Goal: Transaction & Acquisition: Purchase product/service

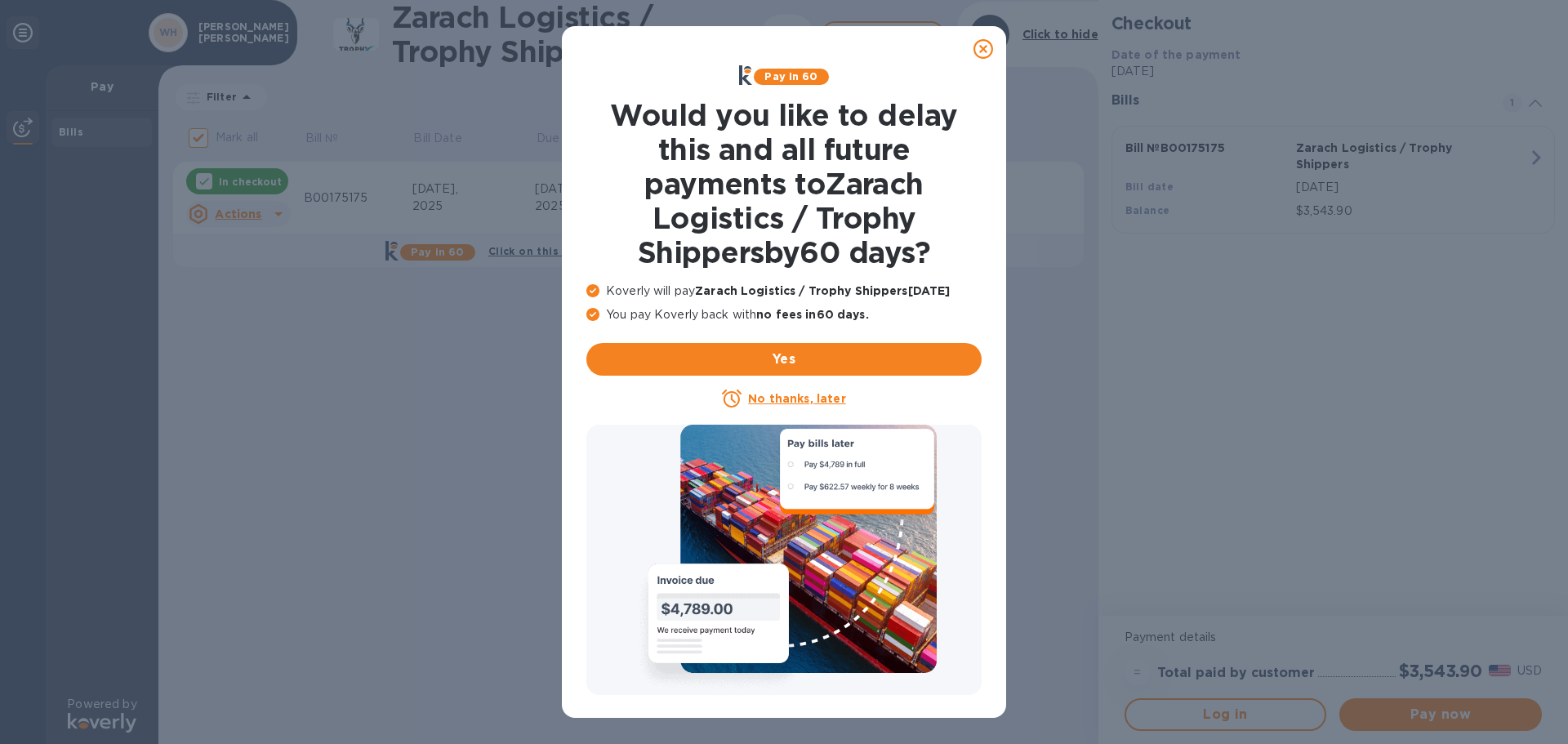
click at [984, 48] on icon at bounding box center [983, 49] width 20 height 20
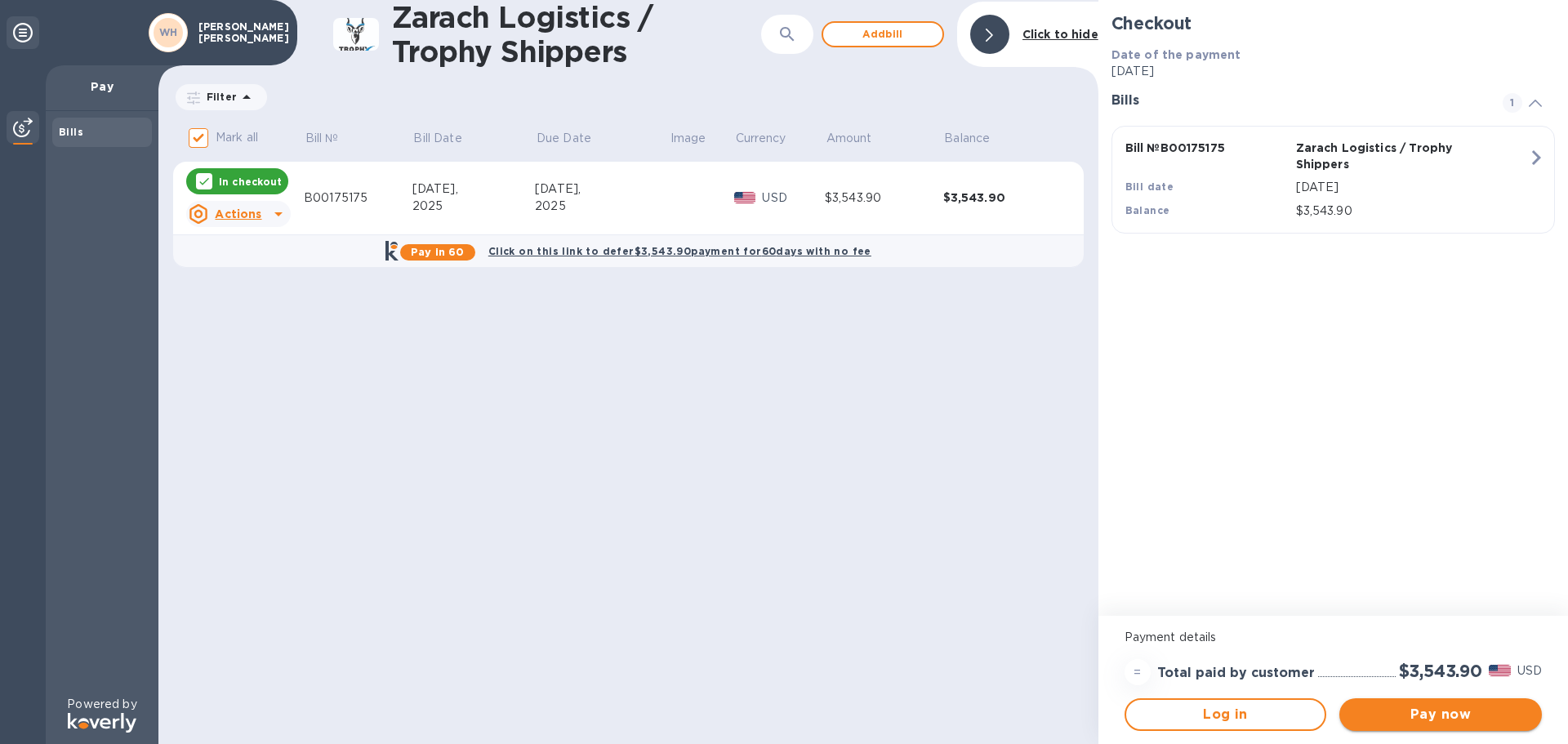
click at [1443, 714] on span "Pay now" at bounding box center [1440, 715] width 177 height 20
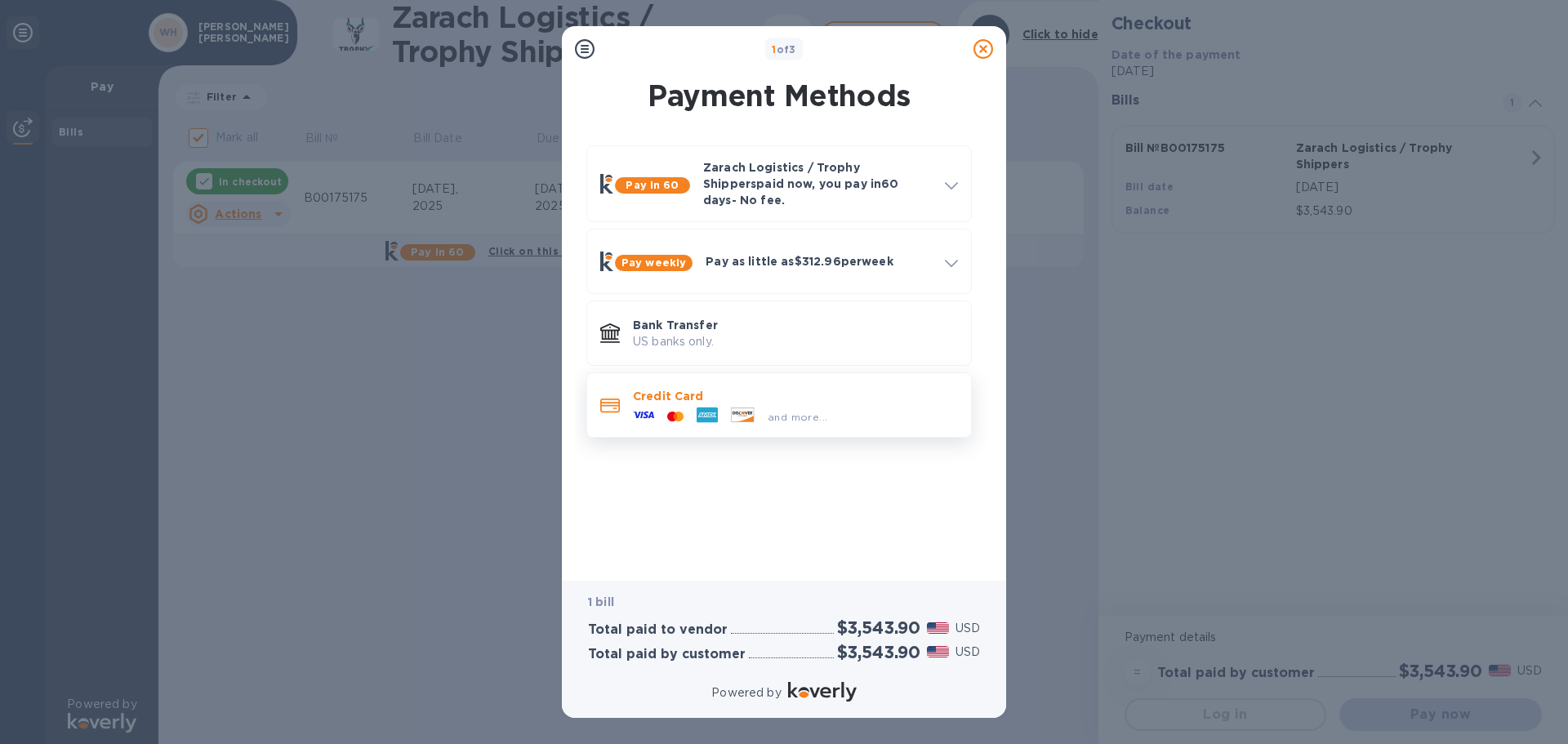
click at [817, 388] on p "Credit Card" at bounding box center [795, 396] width 325 height 16
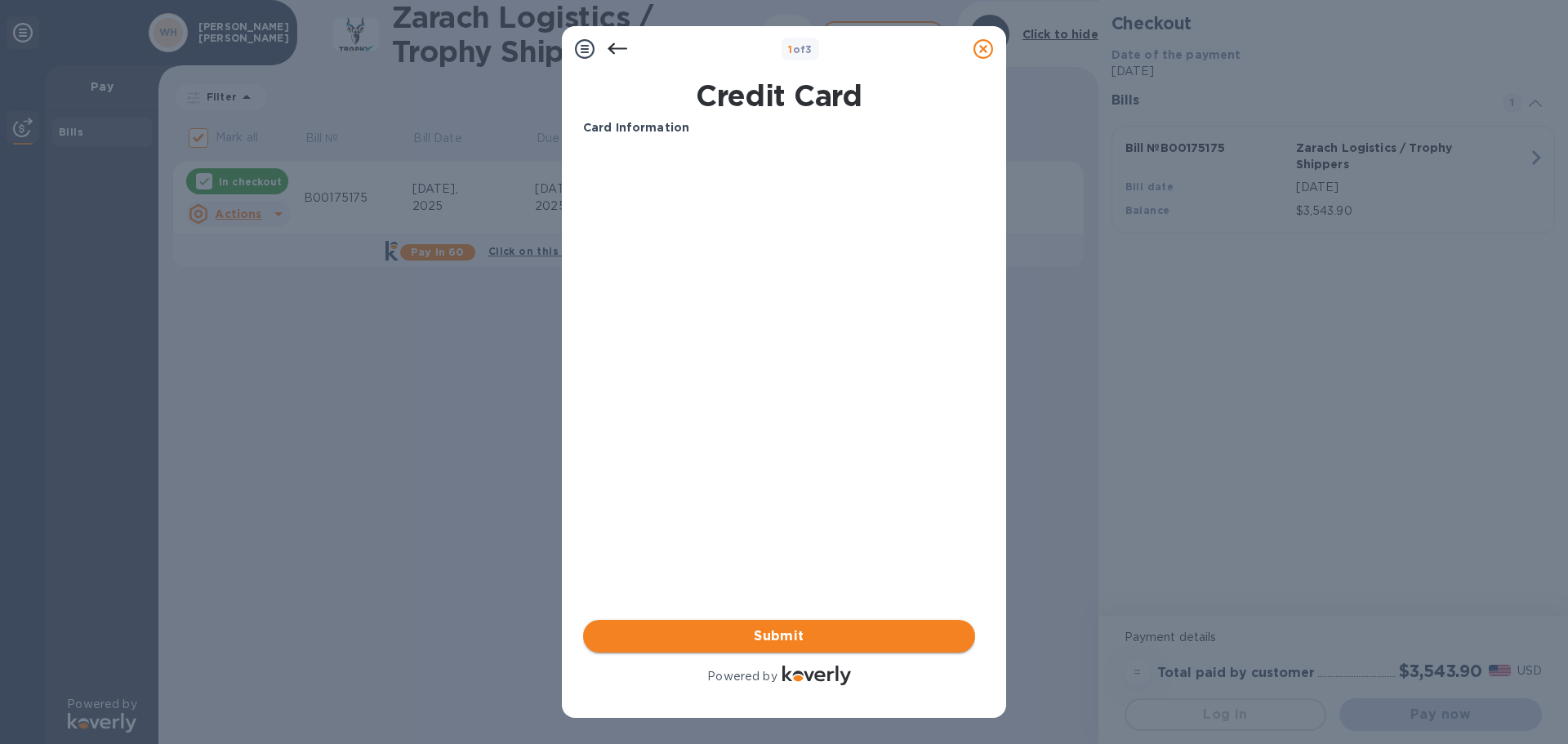
click at [780, 637] on span "Submit" at bounding box center [779, 636] width 366 height 20
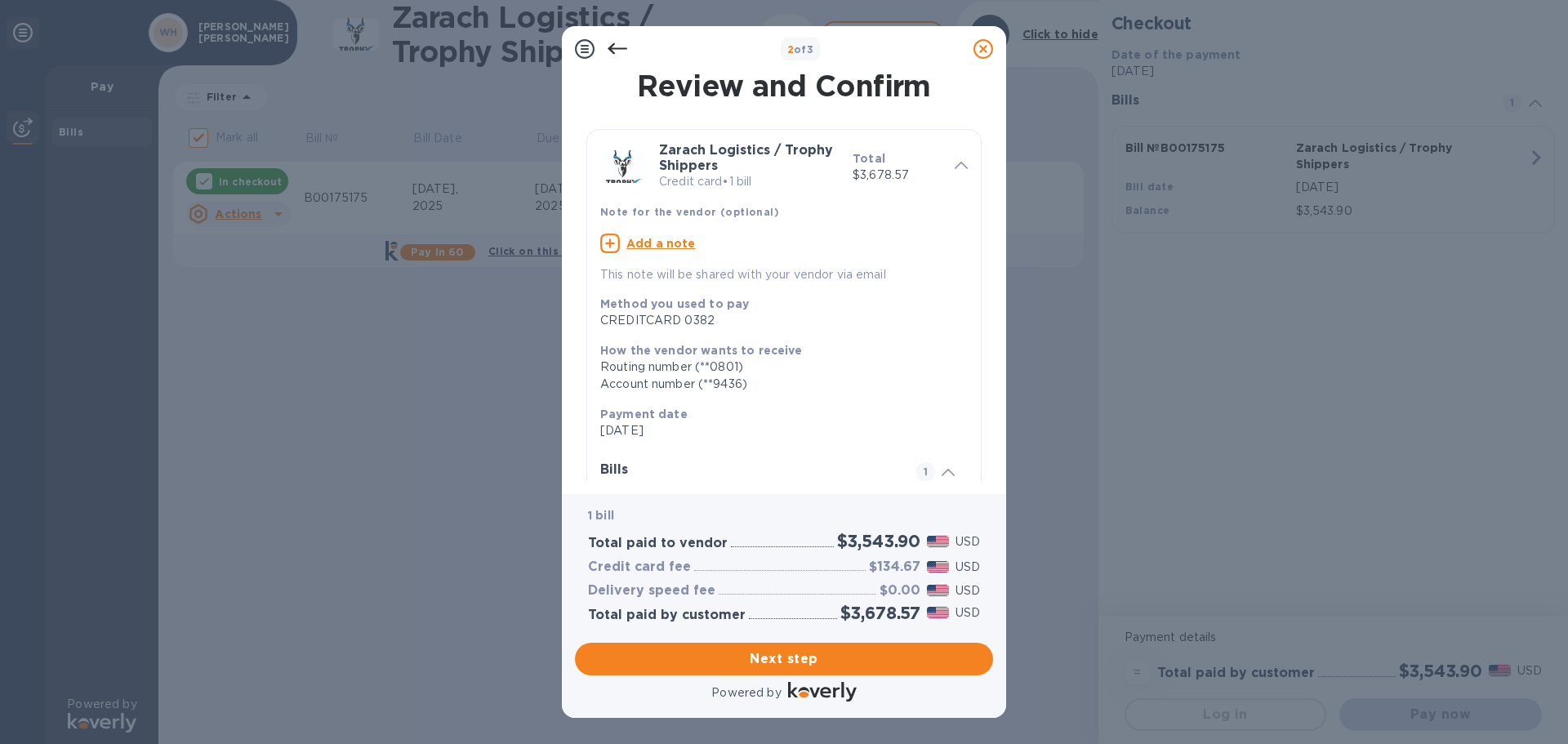
click at [668, 239] on u "Add a note" at bounding box center [660, 243] width 69 height 13
click at [671, 238] on textarea at bounding box center [771, 245] width 341 height 13
paste textarea "B00175175"
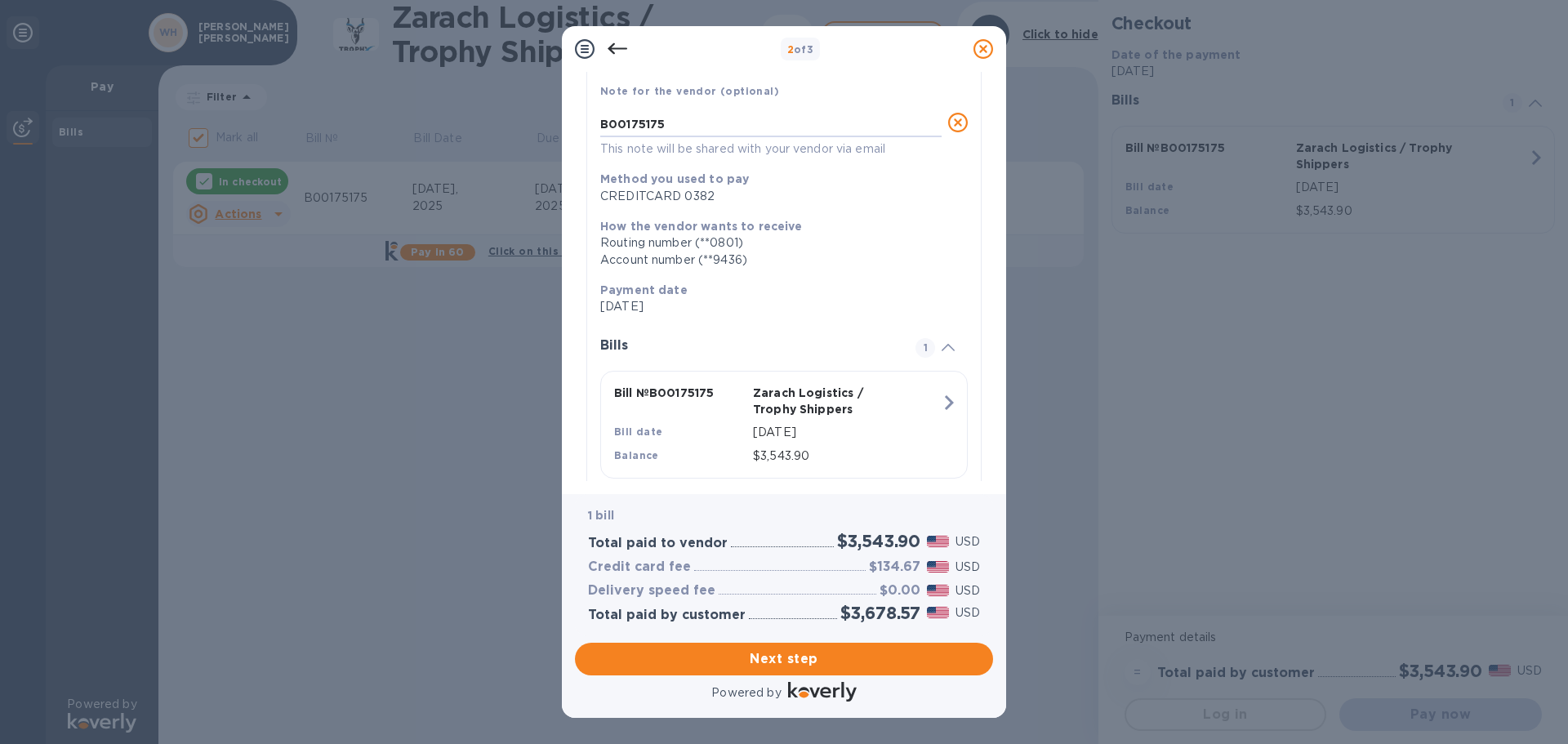
scroll to position [160, 0]
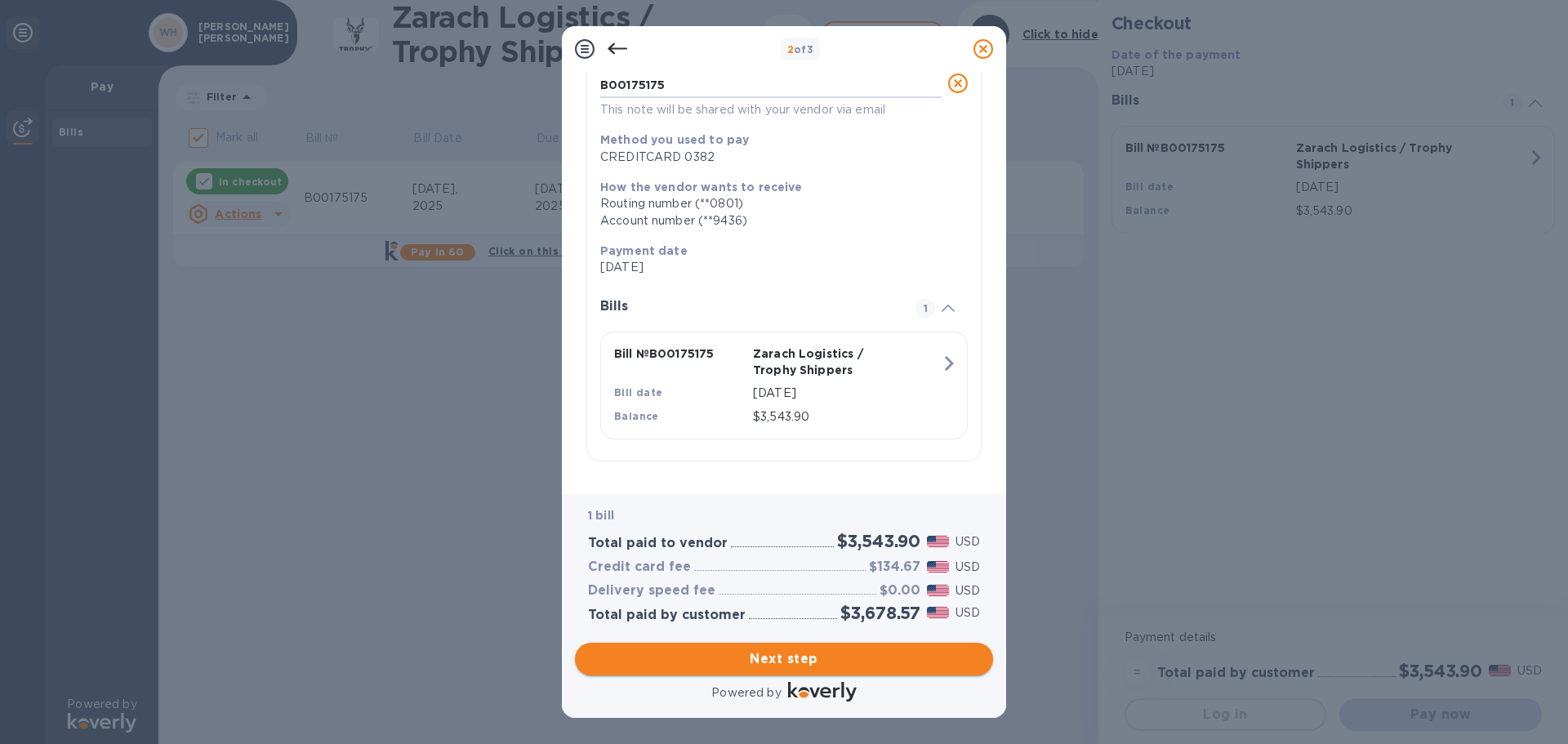
type textarea "B00175175"
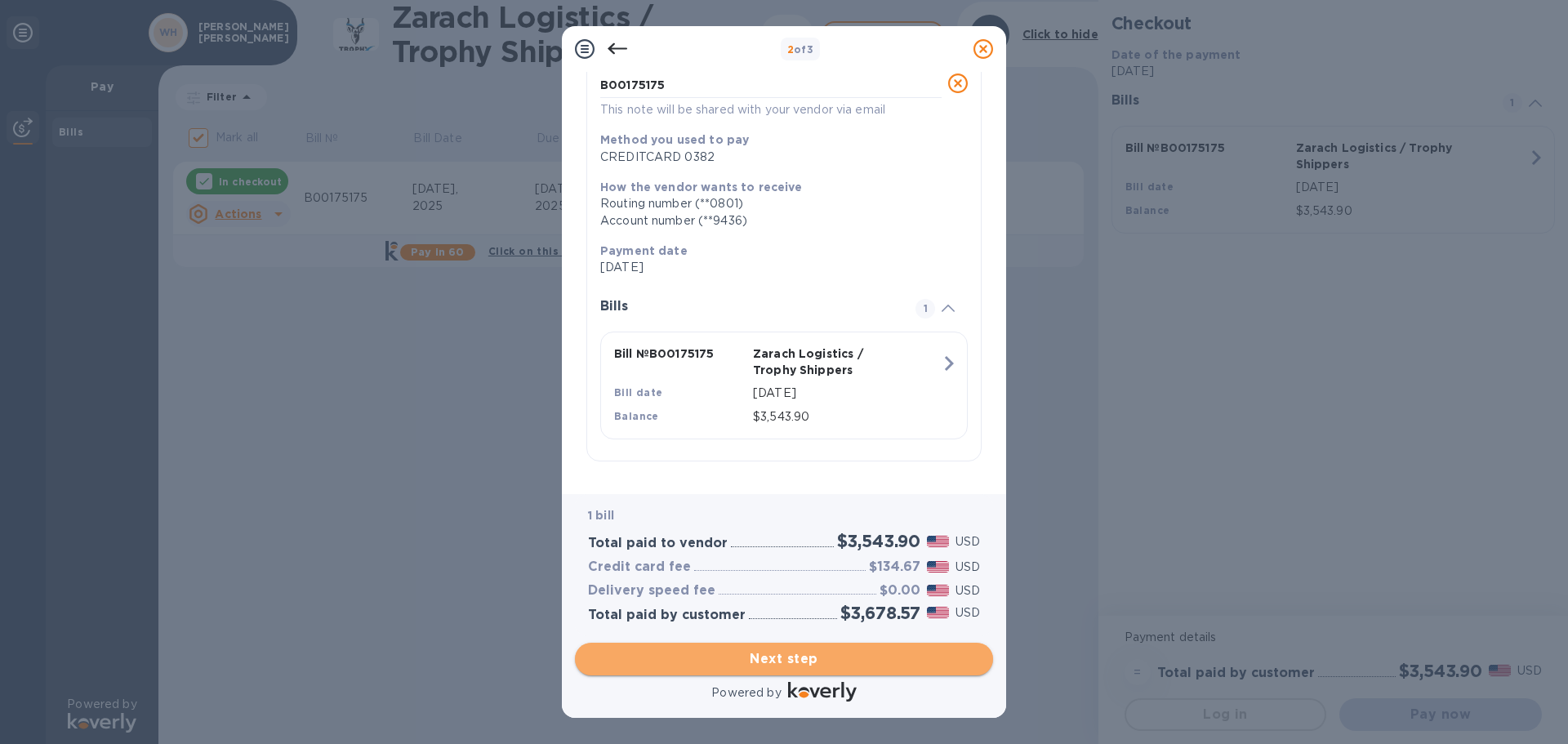
click at [799, 656] on span "Next step" at bounding box center [783, 660] width 392 height 20
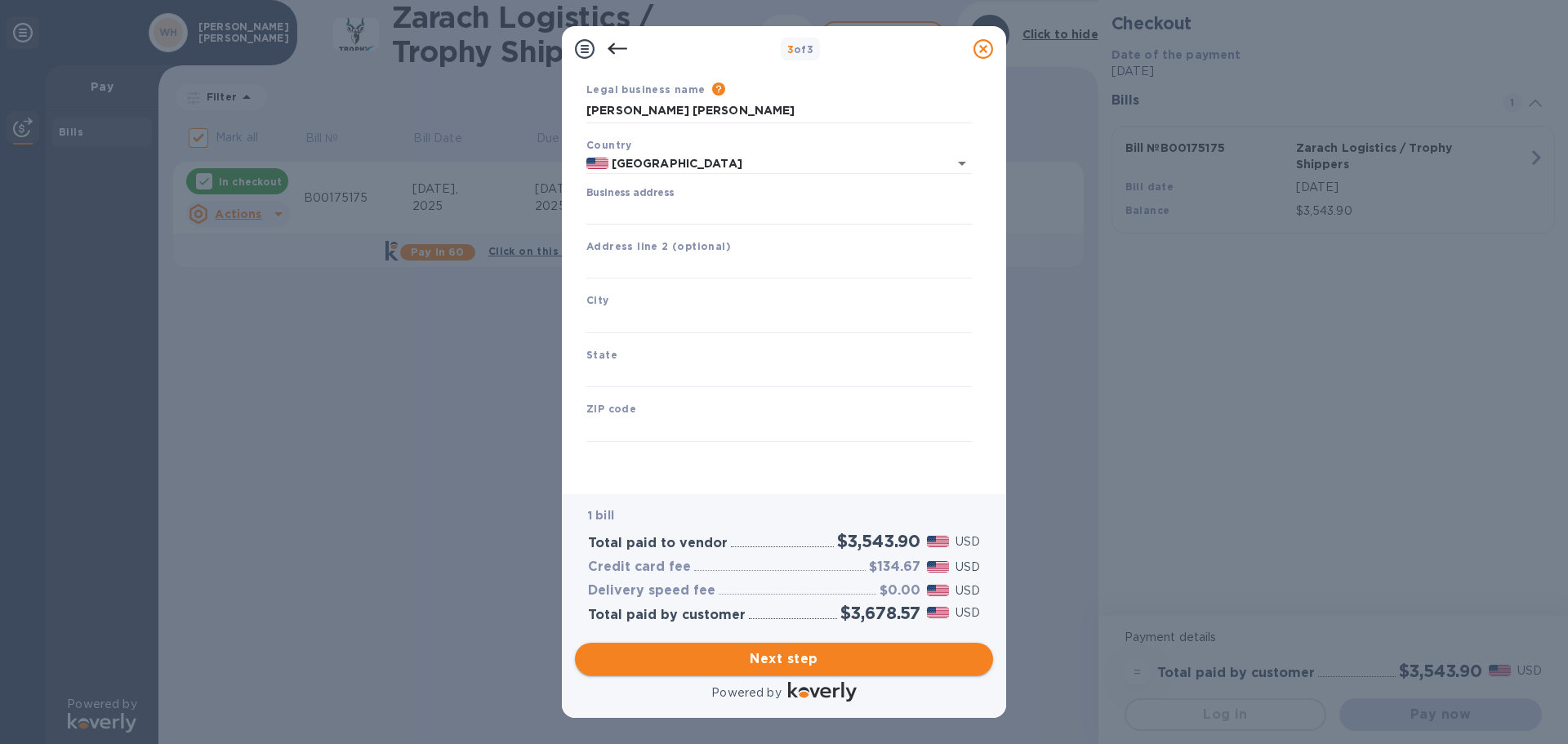
scroll to position [55, 0]
click at [727, 205] on input "Business address" at bounding box center [779, 212] width 385 height 24
type input "[STREET_ADDRESS]"
click at [718, 322] on input "text" at bounding box center [779, 321] width 385 height 24
type input "[GEOGRAPHIC_DATA]"
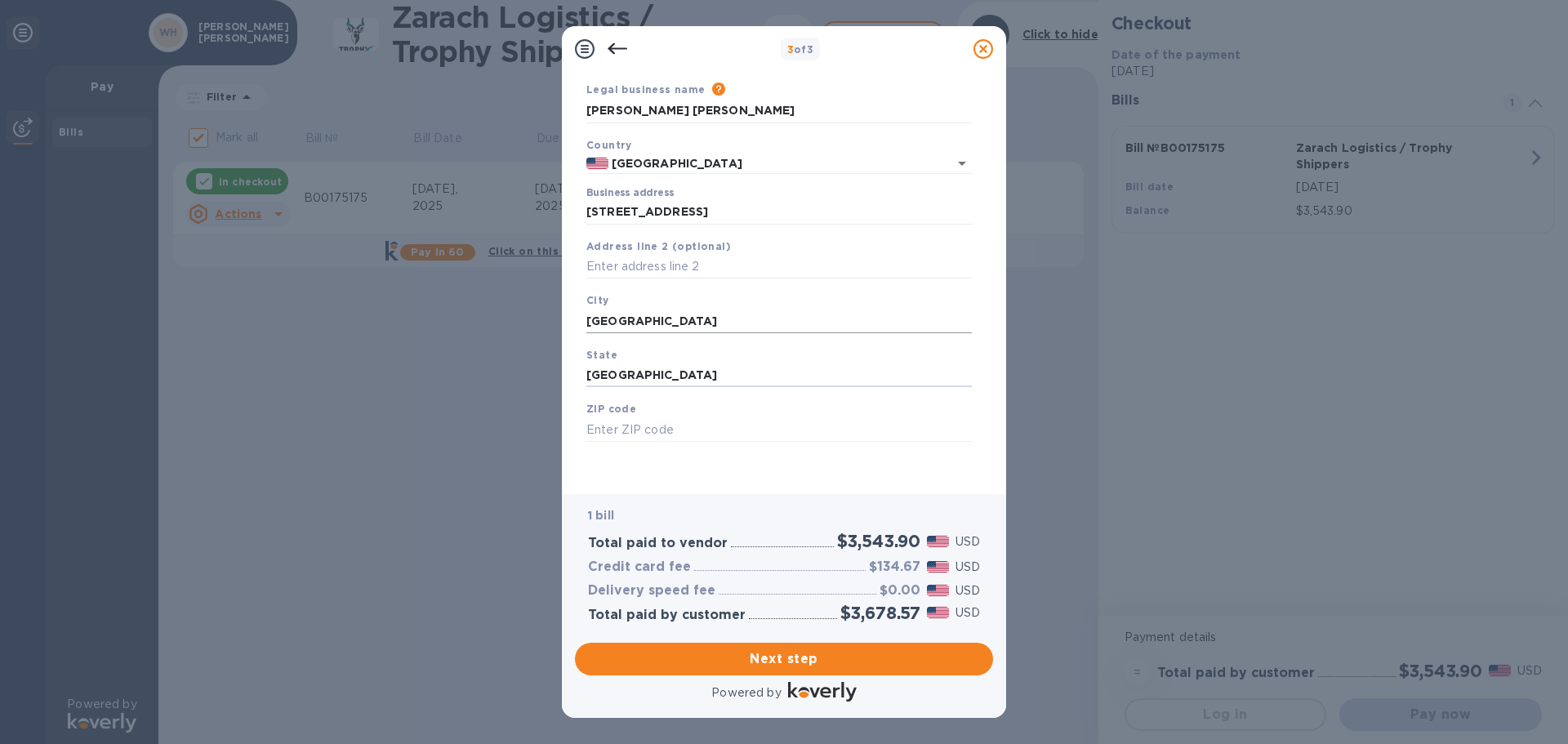
type input "[GEOGRAPHIC_DATA]"
type input "77024"
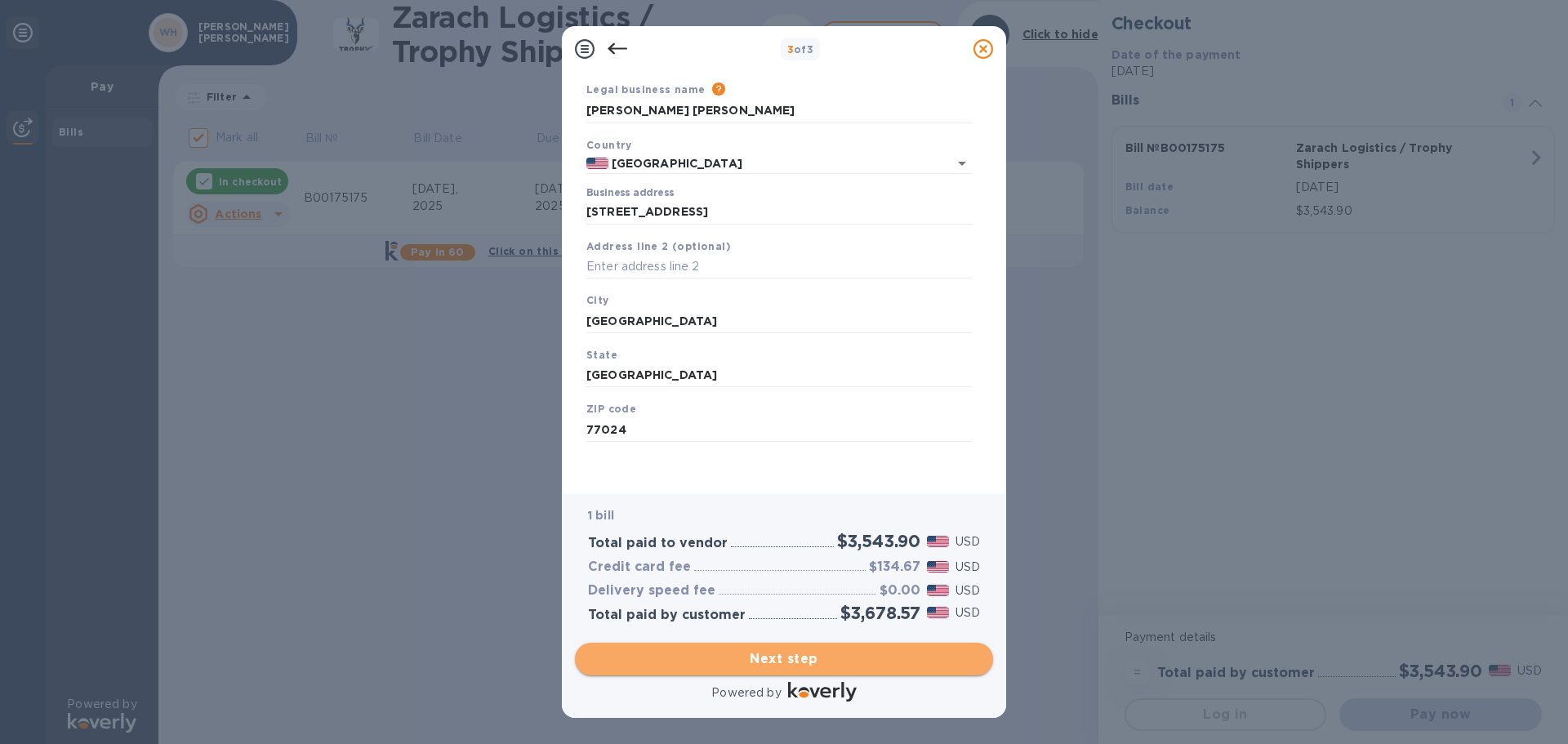
click at [806, 665] on span "Next step" at bounding box center [783, 660] width 392 height 20
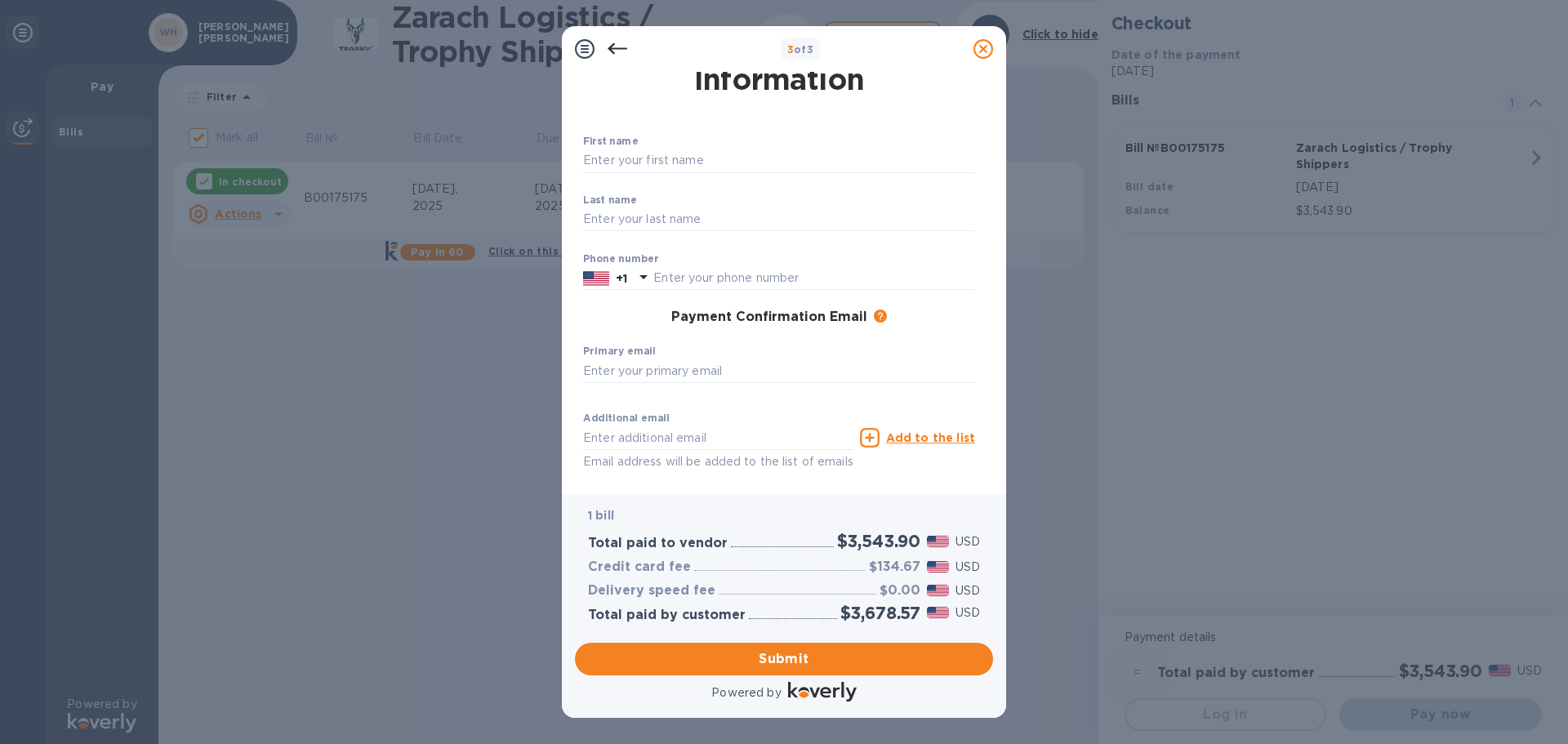
scroll to position [0, 0]
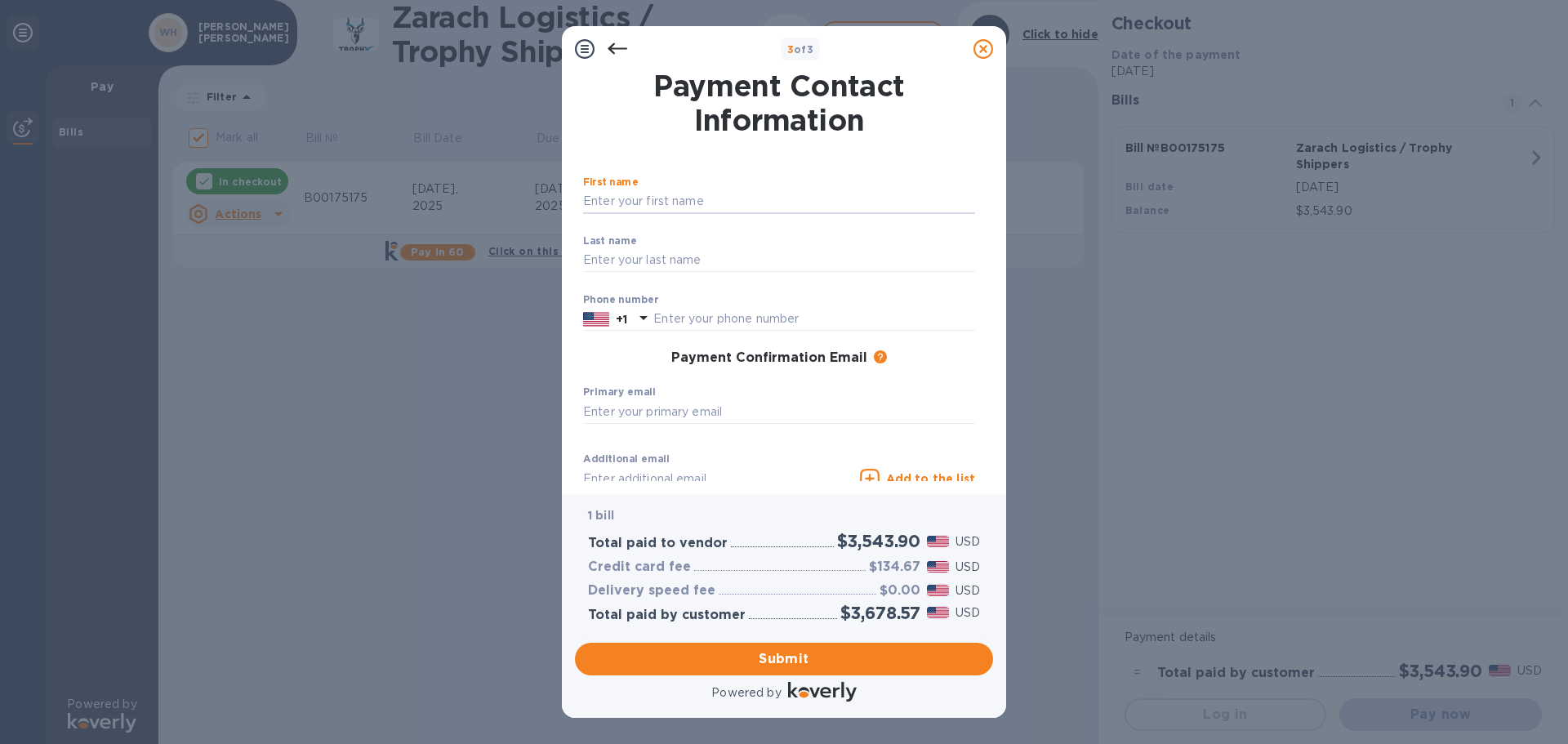
drag, startPoint x: 712, startPoint y: 200, endPoint x: 660, endPoint y: 137, distance: 81.7
click at [712, 200] on input "text" at bounding box center [779, 201] width 392 height 24
type input "[PERSON_NAME]"
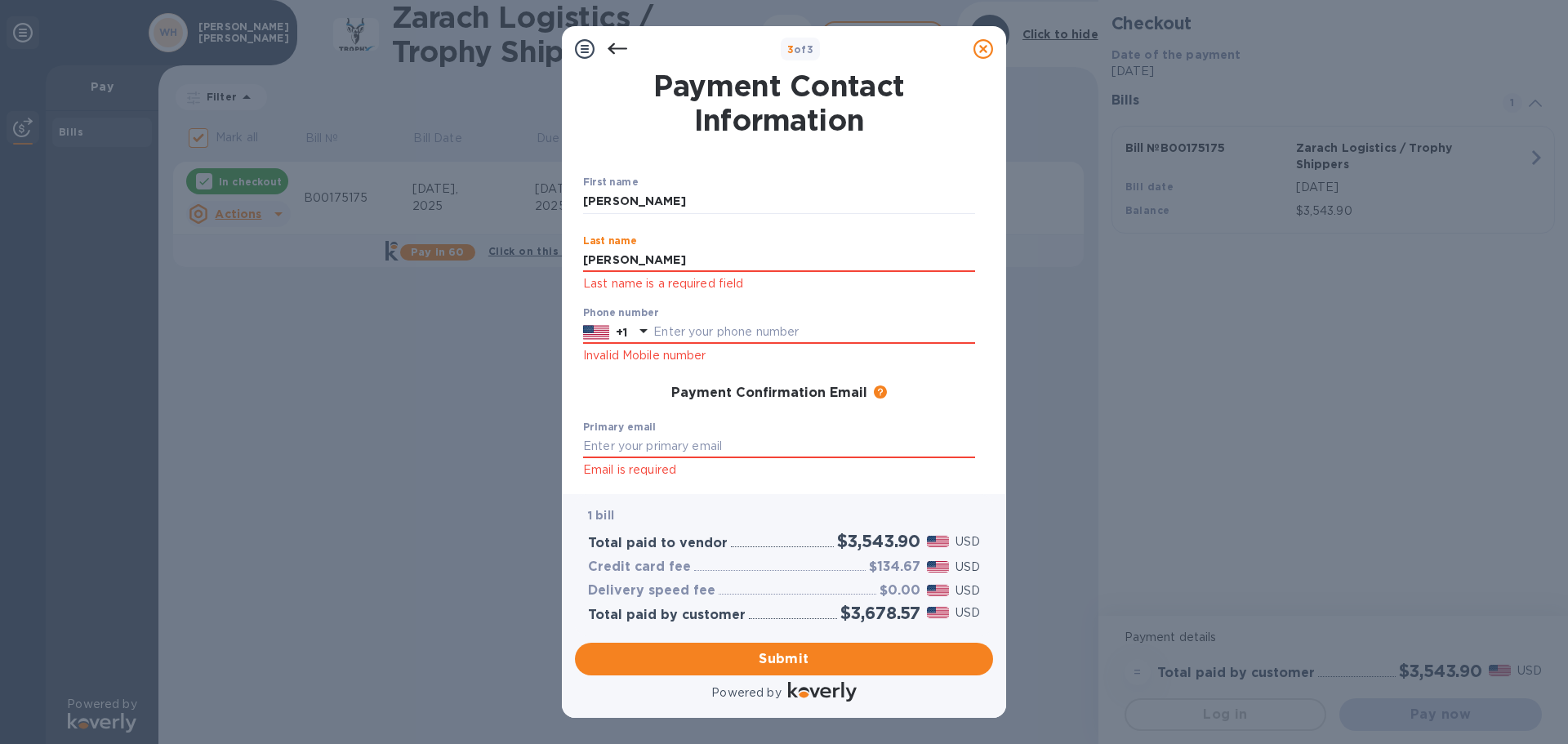
type input "[PERSON_NAME]"
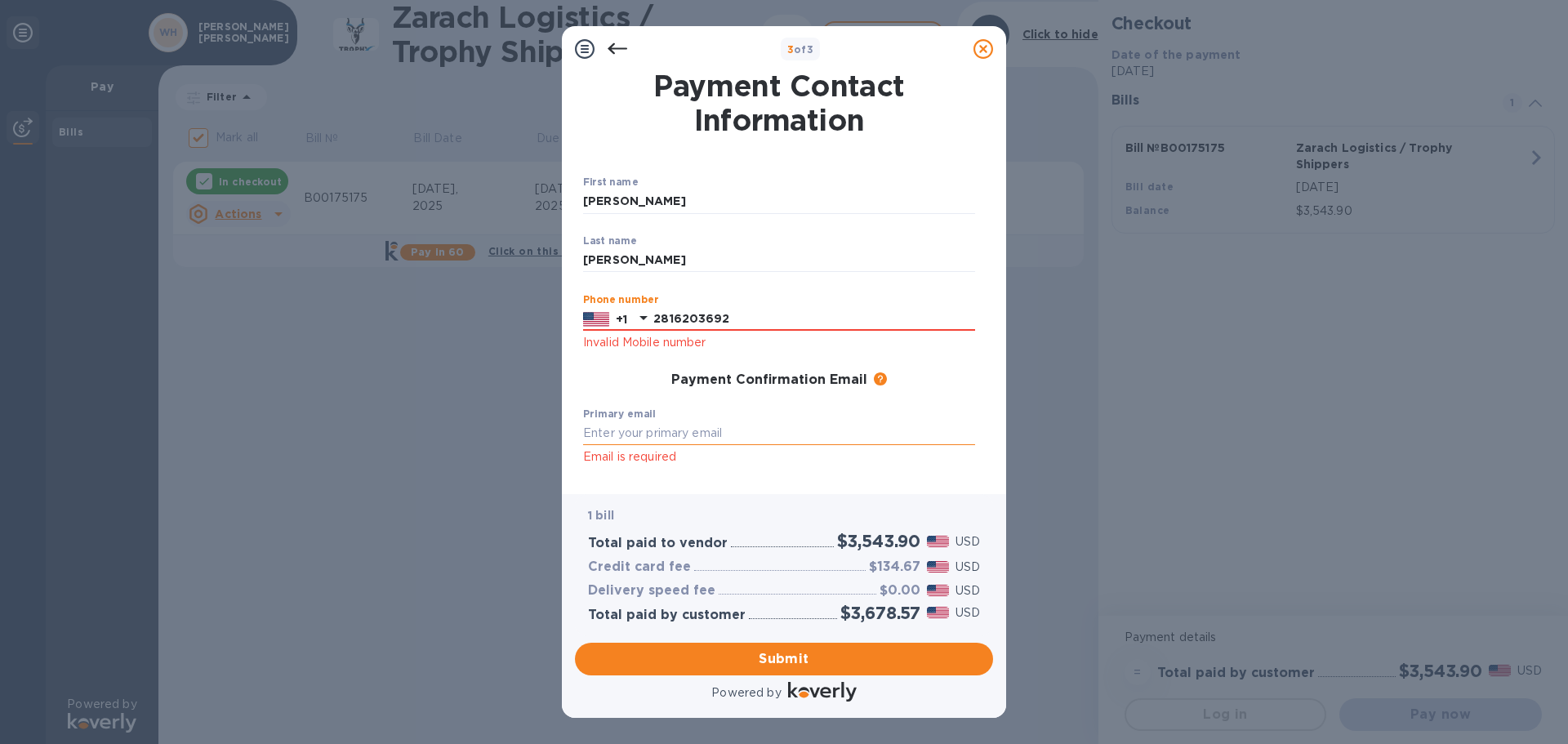
type input "2816203692"
click at [787, 431] on input "text" at bounding box center [779, 433] width 392 height 24
type input "[EMAIL_ADDRESS][DOMAIN_NAME]"
click at [814, 665] on span "Submit" at bounding box center [783, 660] width 392 height 20
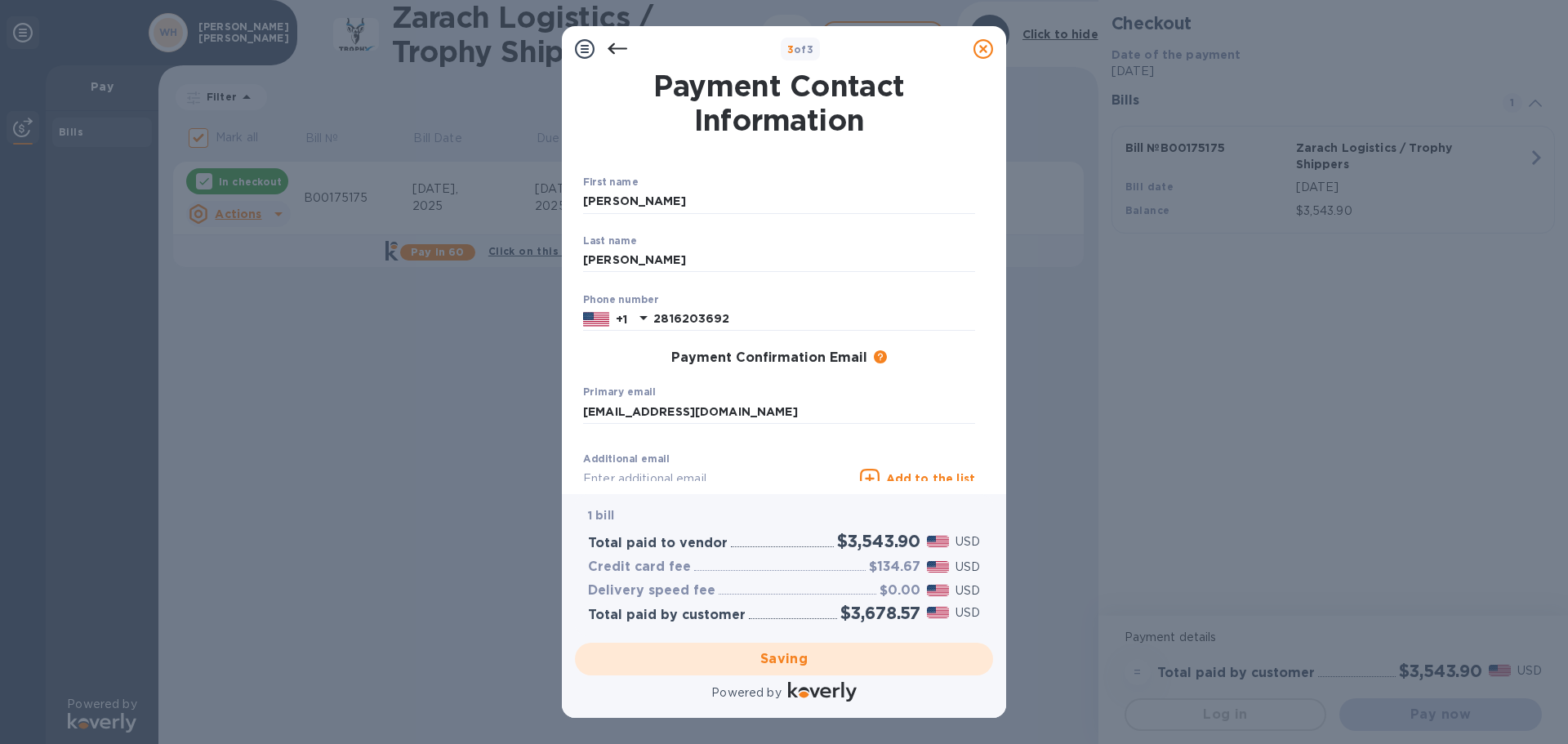
checkbox input "false"
